Goal: Information Seeking & Learning: Learn about a topic

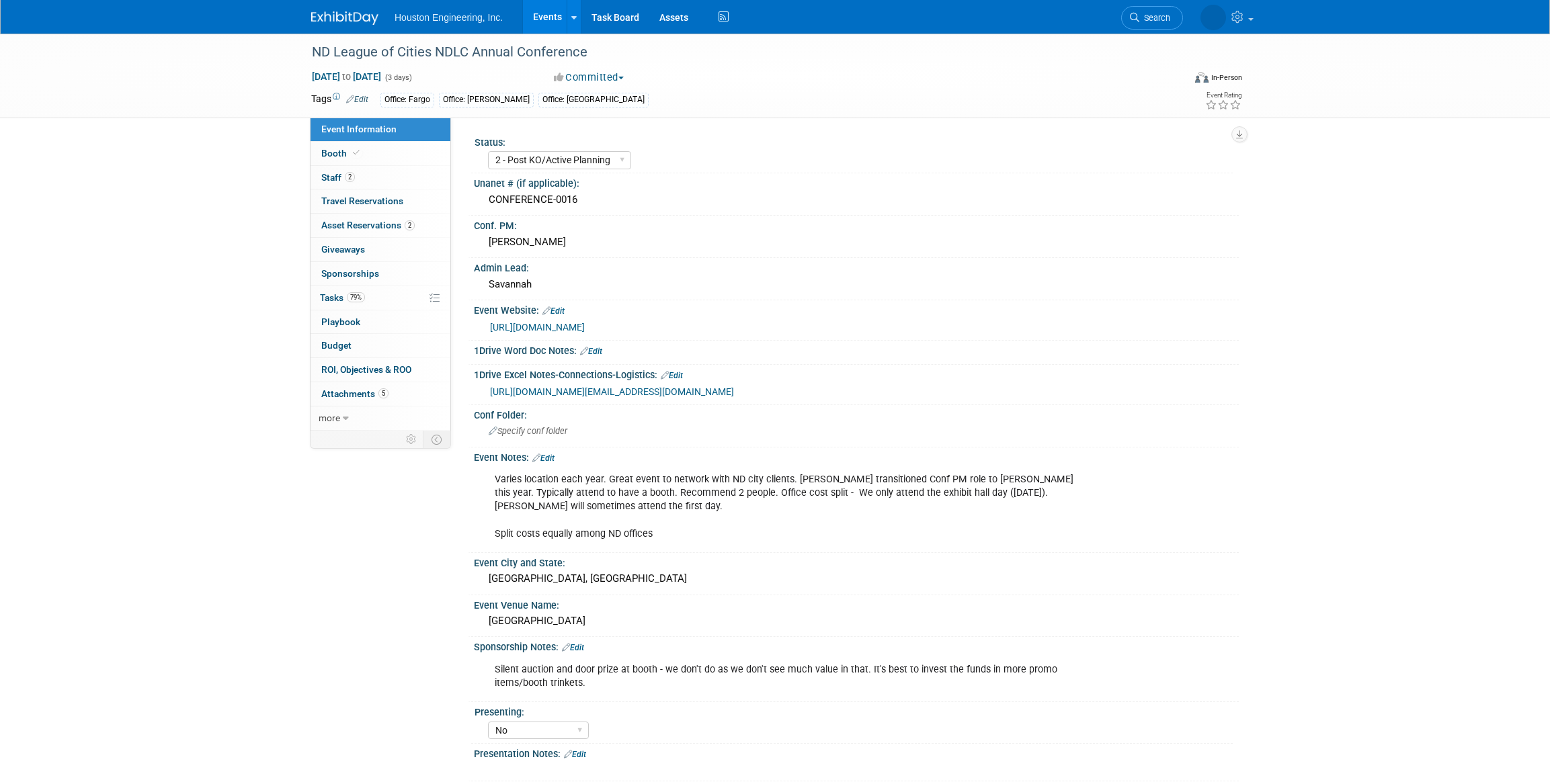
select select "2 - Post KO/Active Planning"
select select "No"
select select "Mun. Infrastructure"
click at [557, 17] on link "Events" at bounding box center [548, 16] width 49 height 33
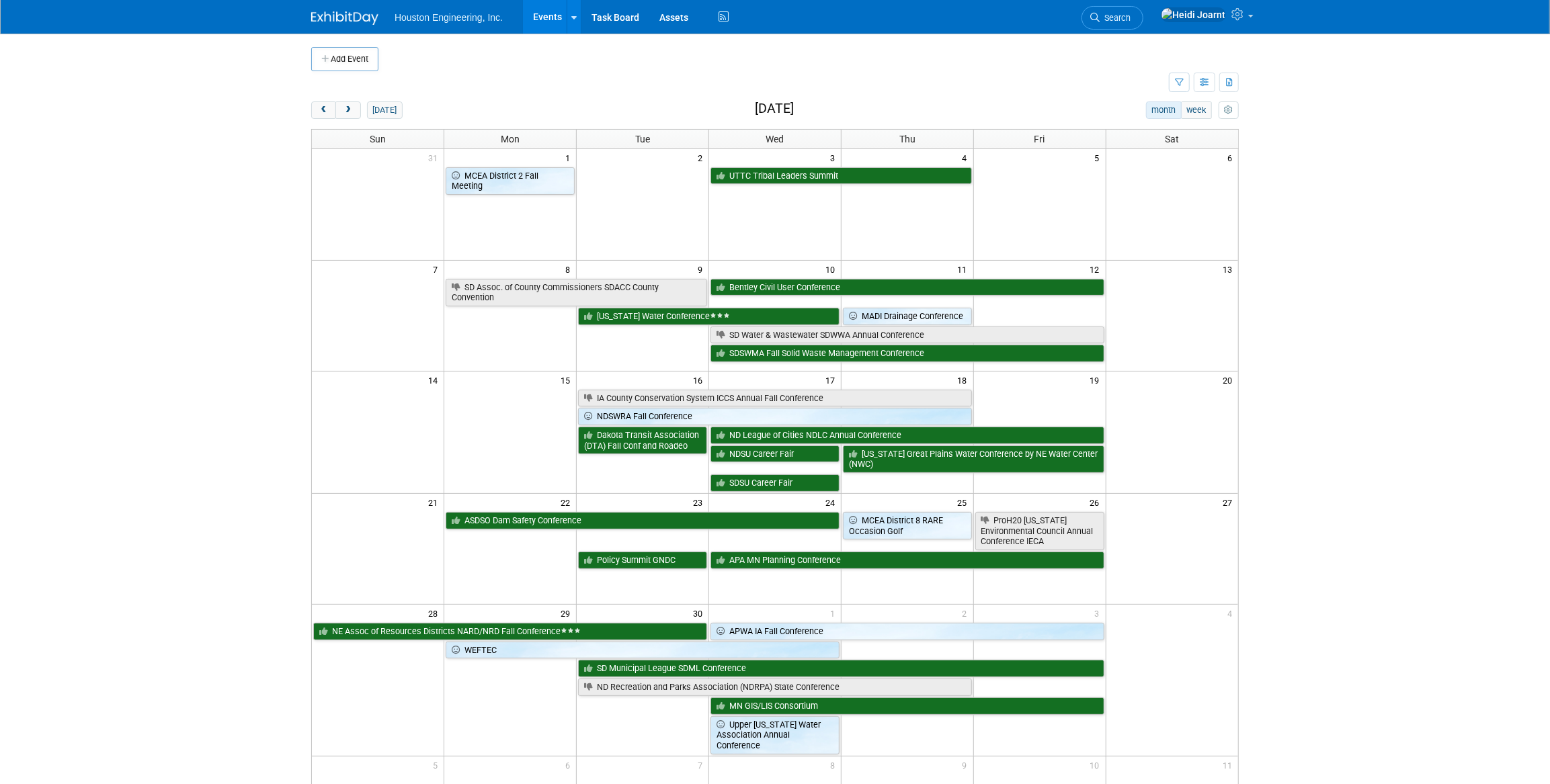
click at [1168, 82] on td at bounding box center [739, 82] width 857 height 24
click at [1178, 82] on icon "button" at bounding box center [1179, 82] width 9 height 9
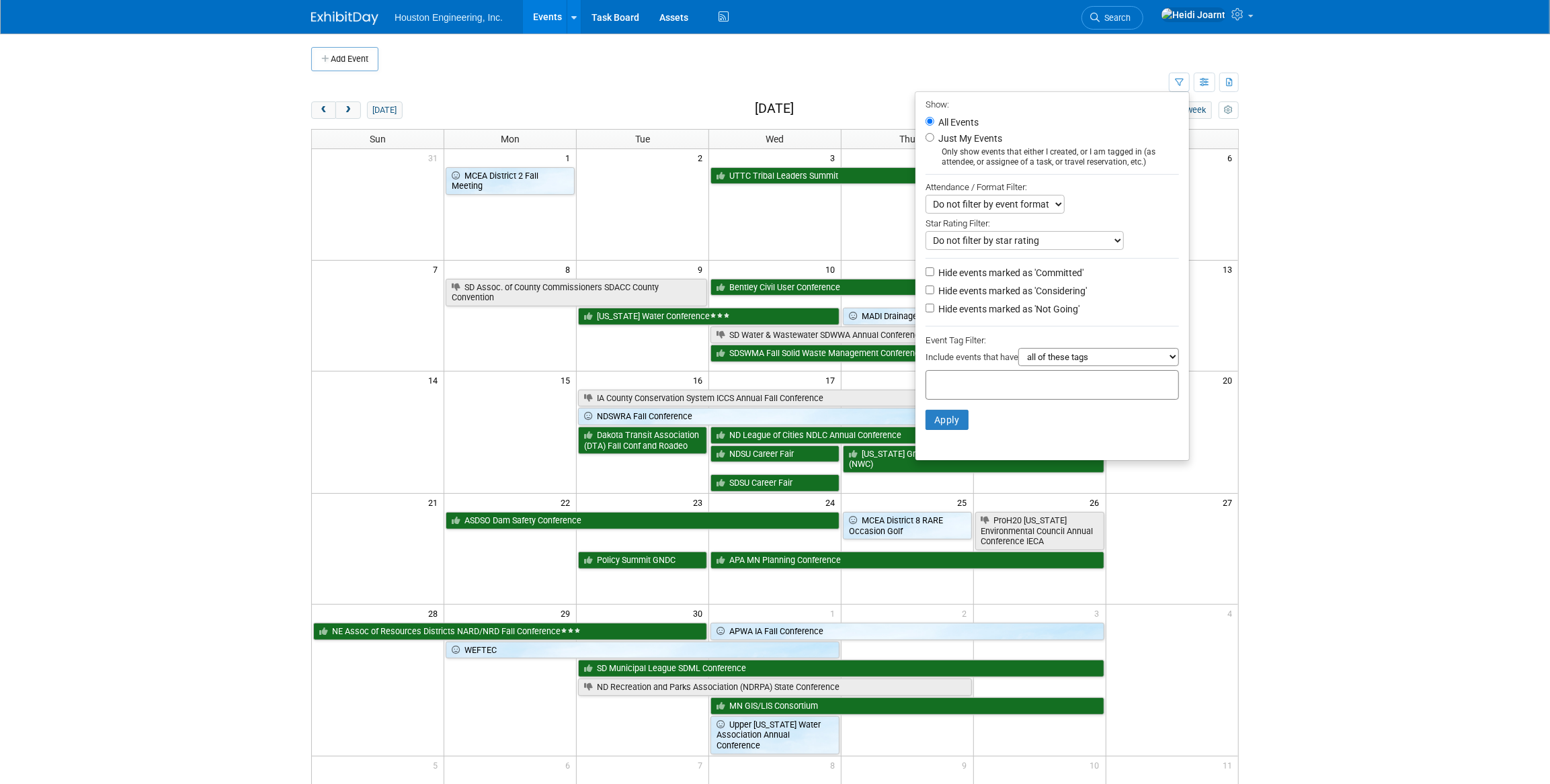
click at [1033, 376] on div at bounding box center [1052, 384] width 253 height 29
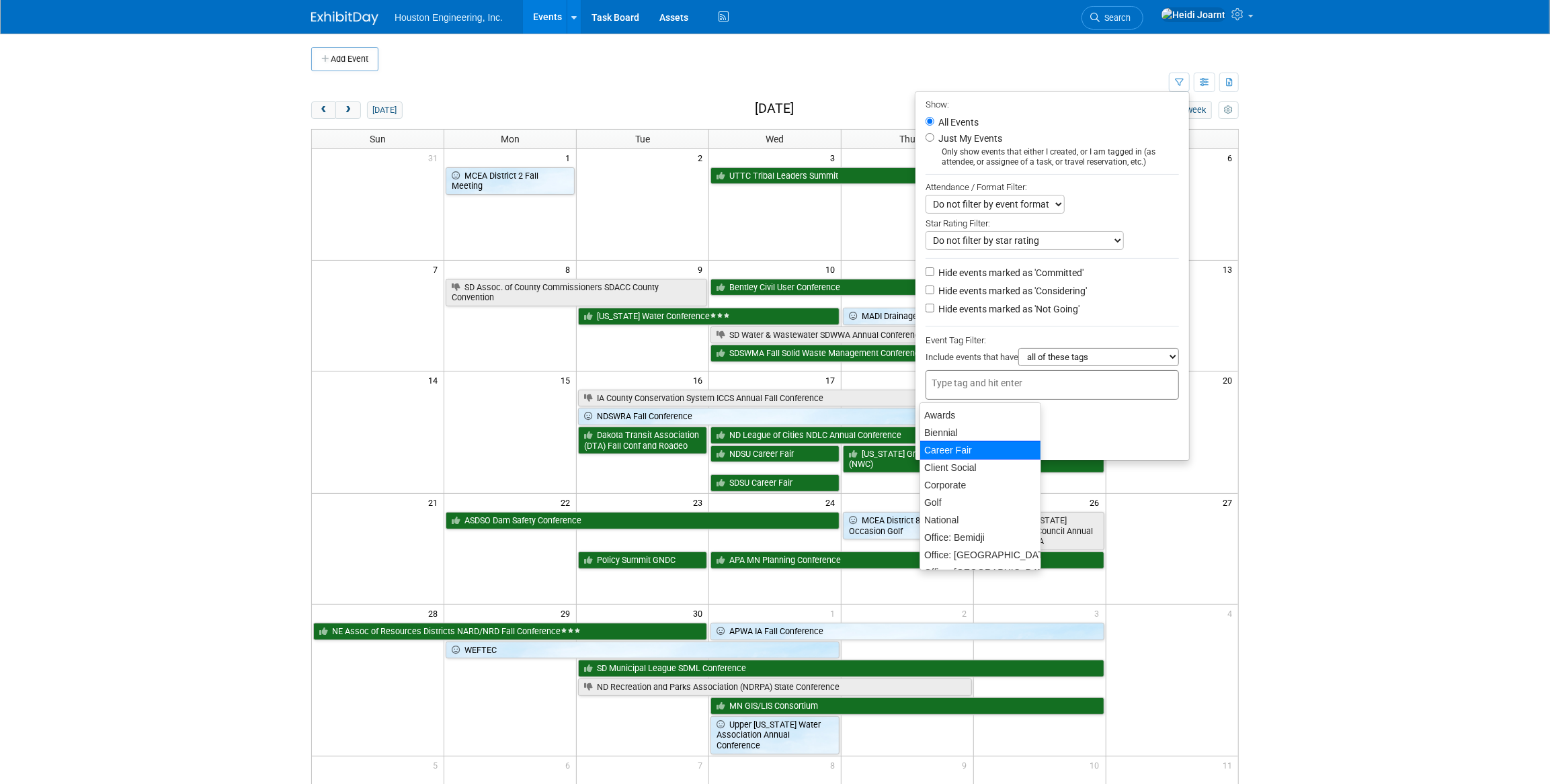
click at [983, 447] on div "Career Fair" at bounding box center [980, 450] width 121 height 19
type input "Career Fair"
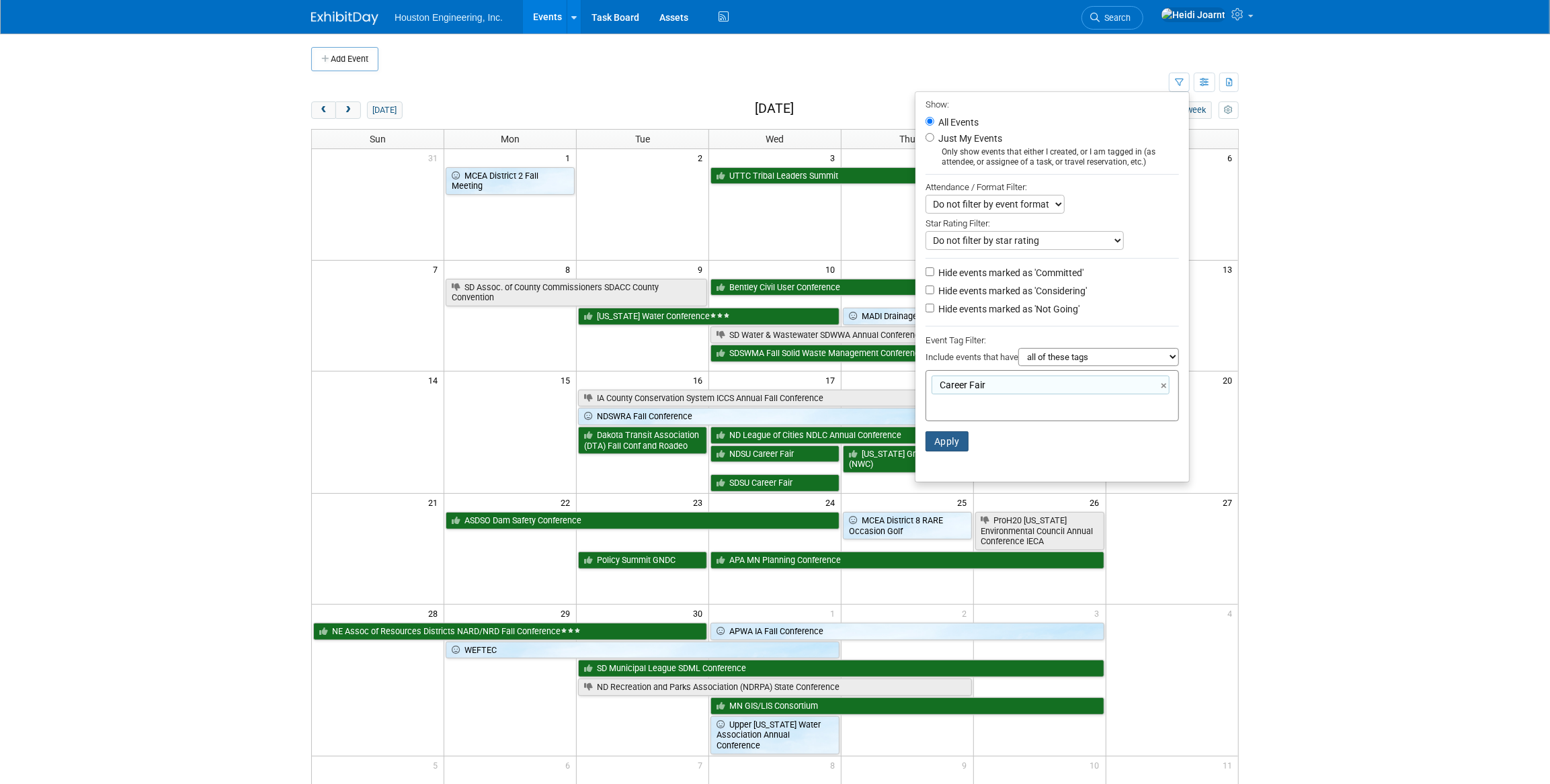
click at [958, 443] on button "Apply" at bounding box center [946, 440] width 43 height 20
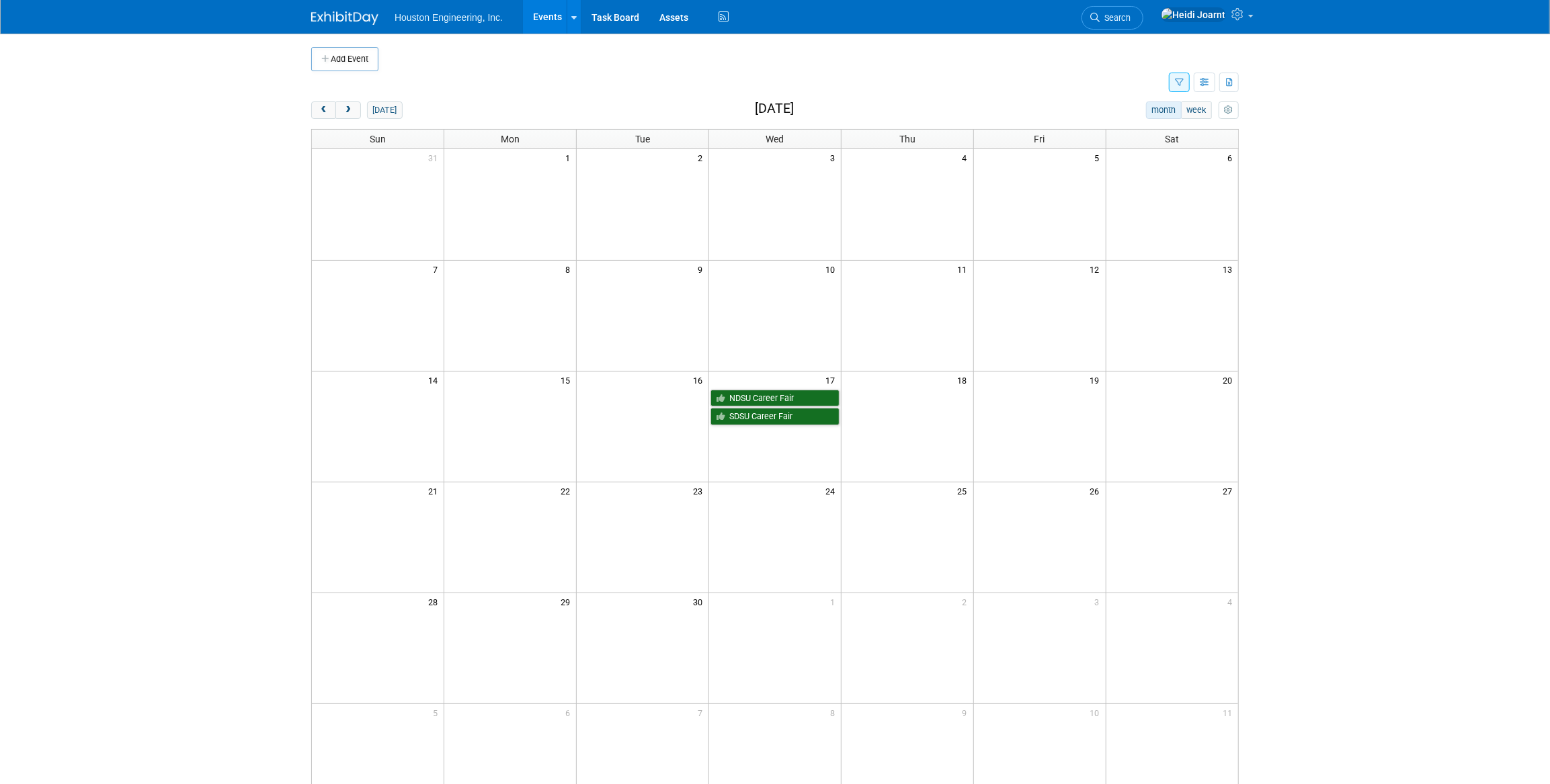
click at [1182, 87] on button "button" at bounding box center [1179, 82] width 21 height 20
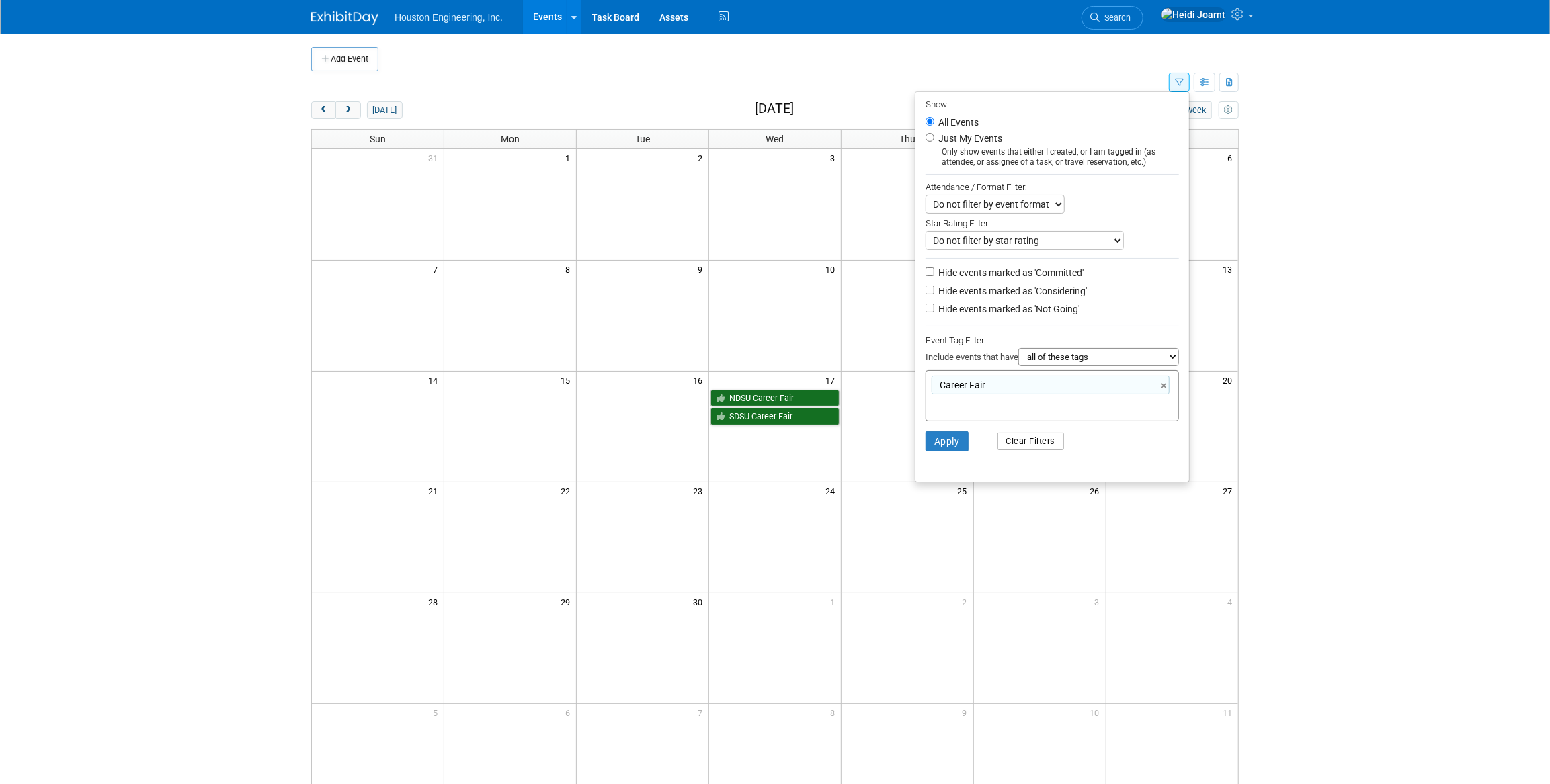
click at [1028, 442] on button "Clear Filters" at bounding box center [1031, 441] width 67 height 17
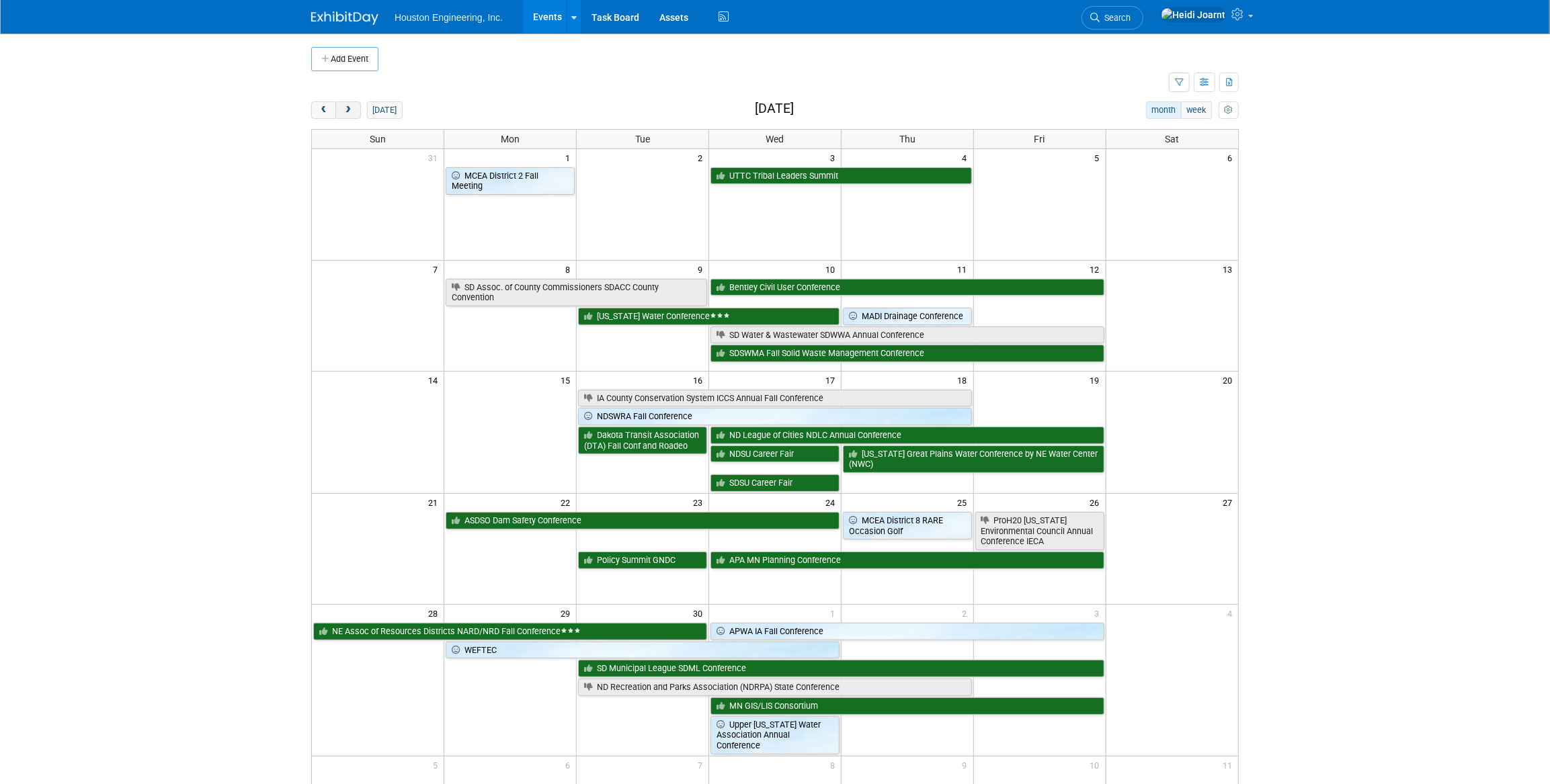
click at [350, 108] on span "next" at bounding box center [348, 110] width 10 height 9
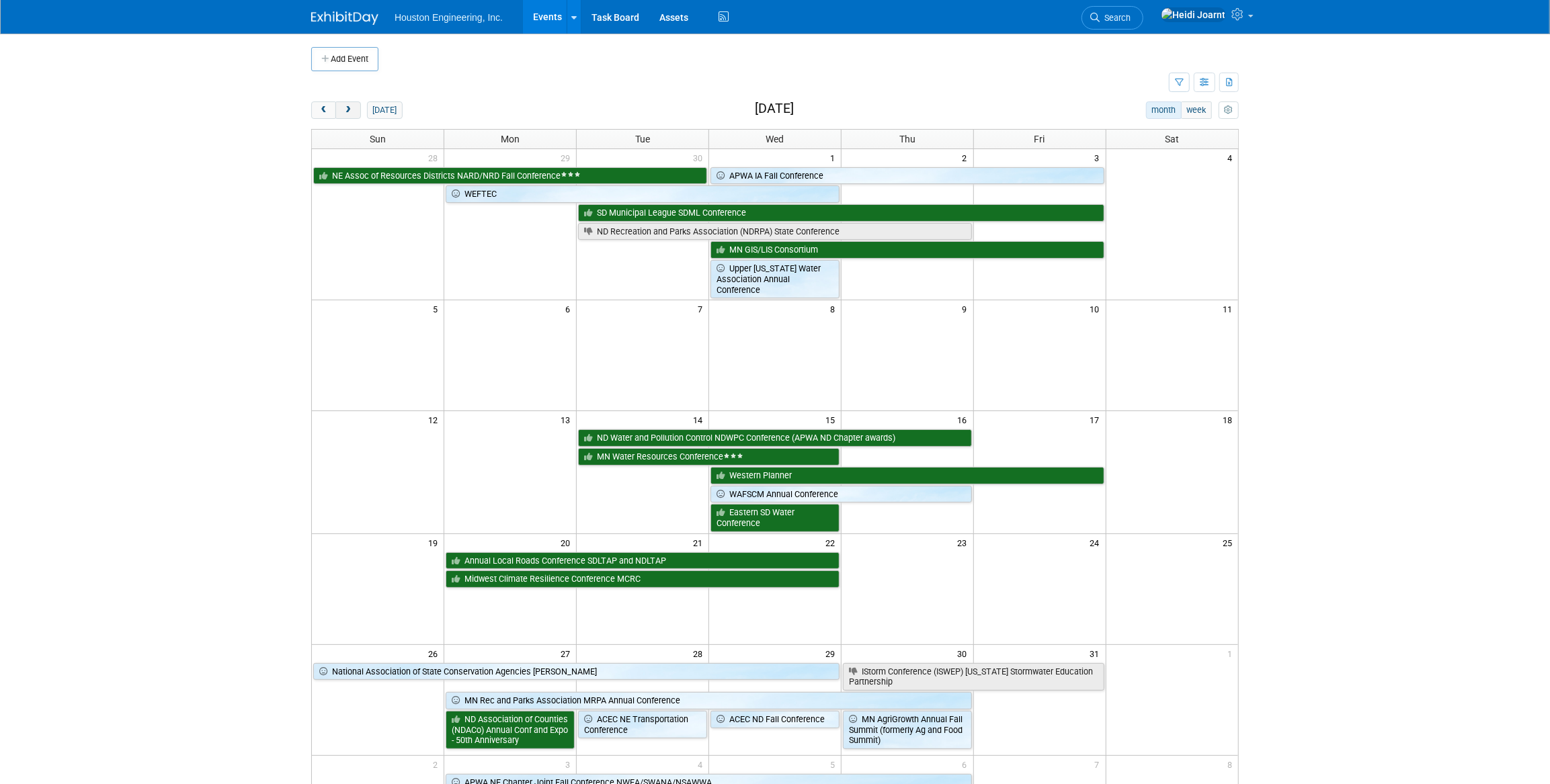
click at [337, 112] on button "next" at bounding box center [348, 110] width 25 height 17
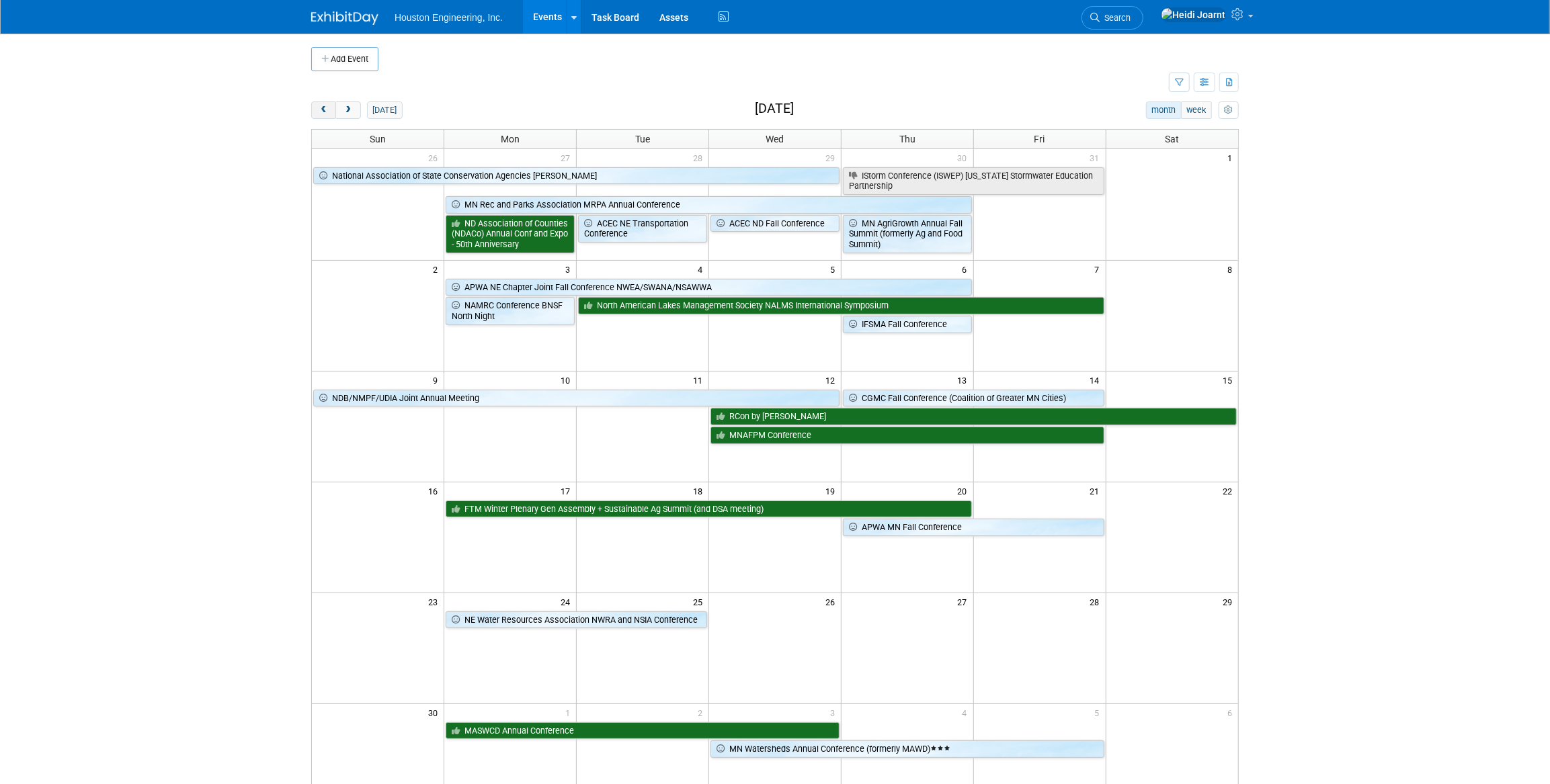
click at [320, 111] on span "prev" at bounding box center [323, 110] width 10 height 9
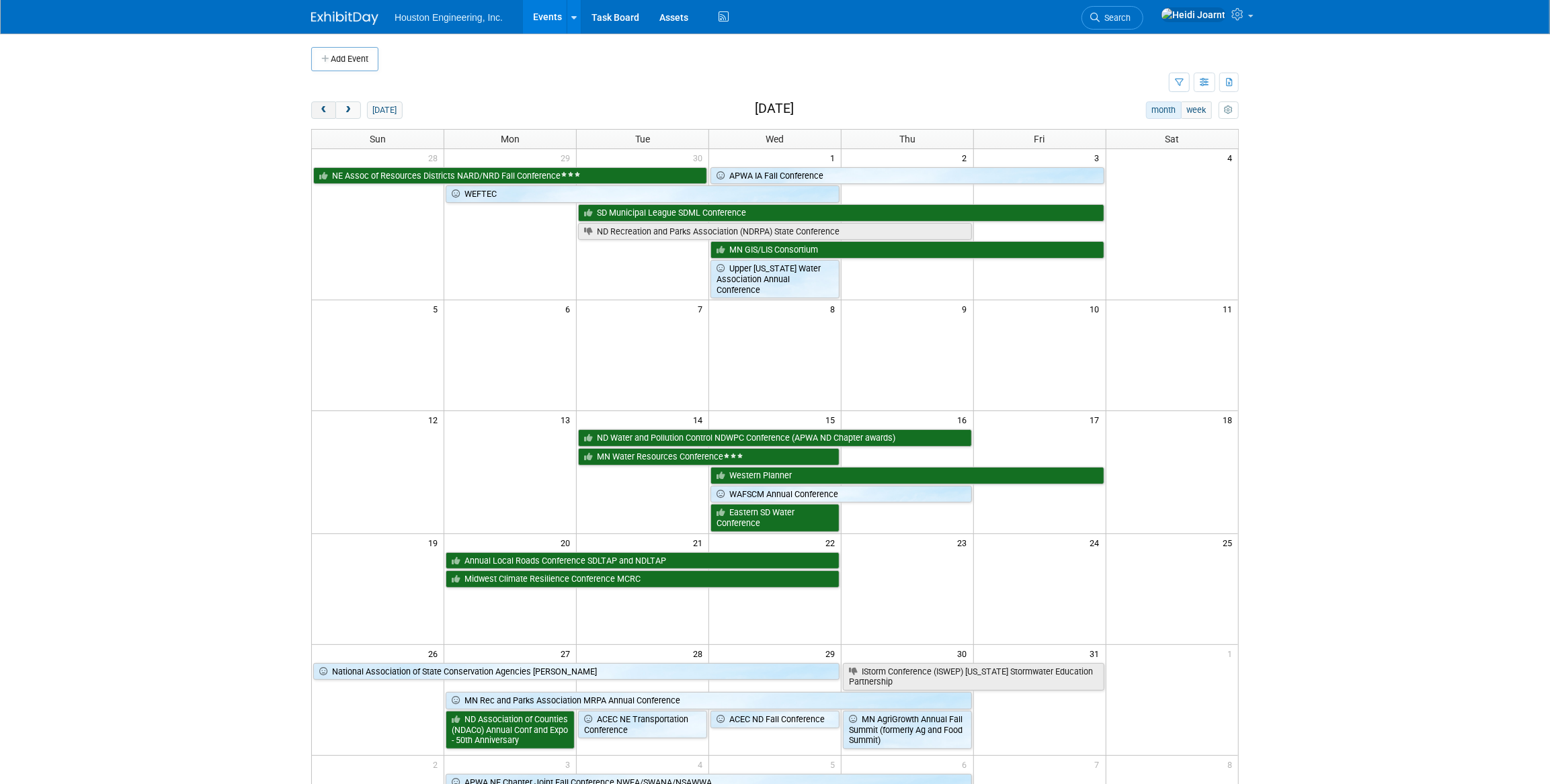
click at [320, 111] on span "prev" at bounding box center [323, 110] width 10 height 9
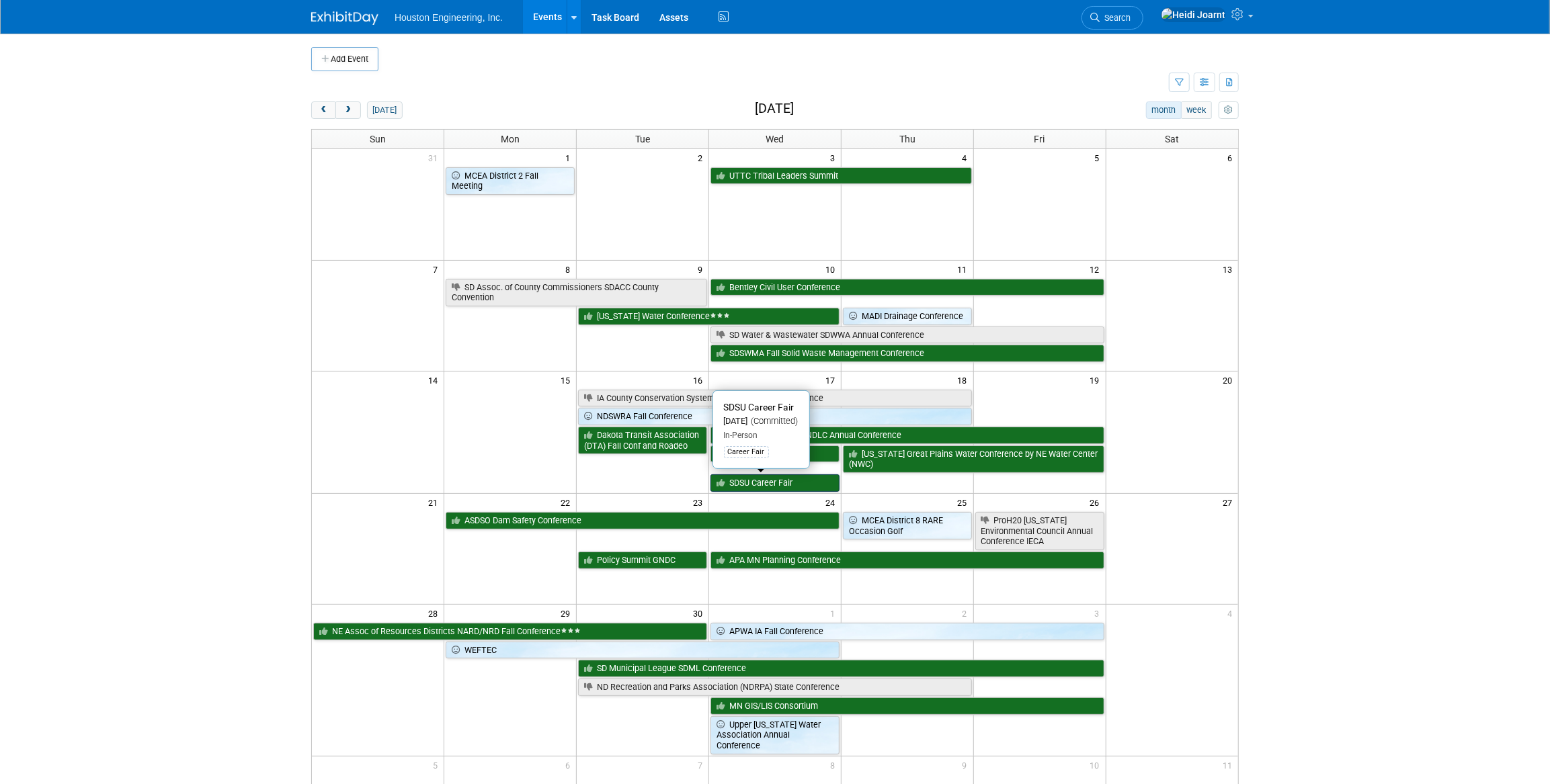
click at [776, 482] on link "SDSU Career Fair" at bounding box center [775, 483] width 129 height 17
click at [773, 455] on link "NDSU Career Fair" at bounding box center [775, 454] width 129 height 17
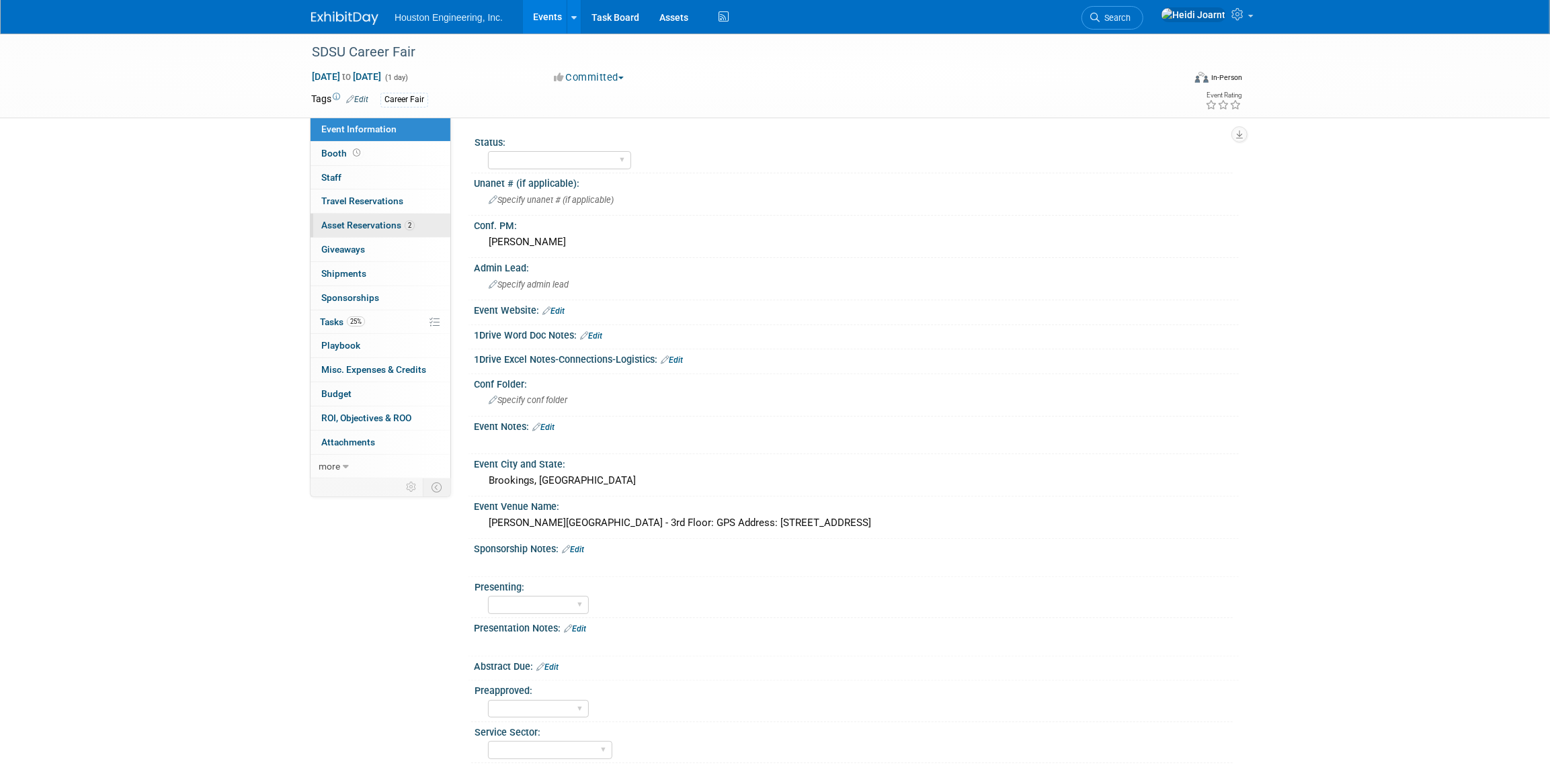
click at [383, 229] on span "Asset Reservations 2" at bounding box center [368, 224] width 94 height 10
click at [415, 229] on link "1 Asset Reservations 1" at bounding box center [381, 225] width 140 height 24
